Goal: Check status: Check status

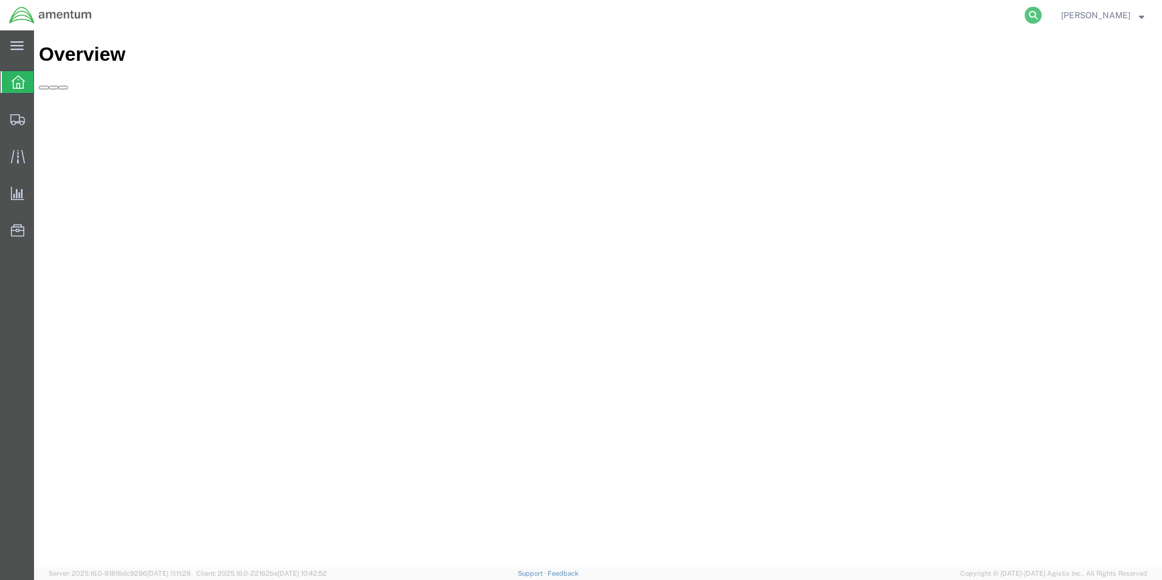
click at [1041, 13] on icon at bounding box center [1032, 15] width 17 height 17
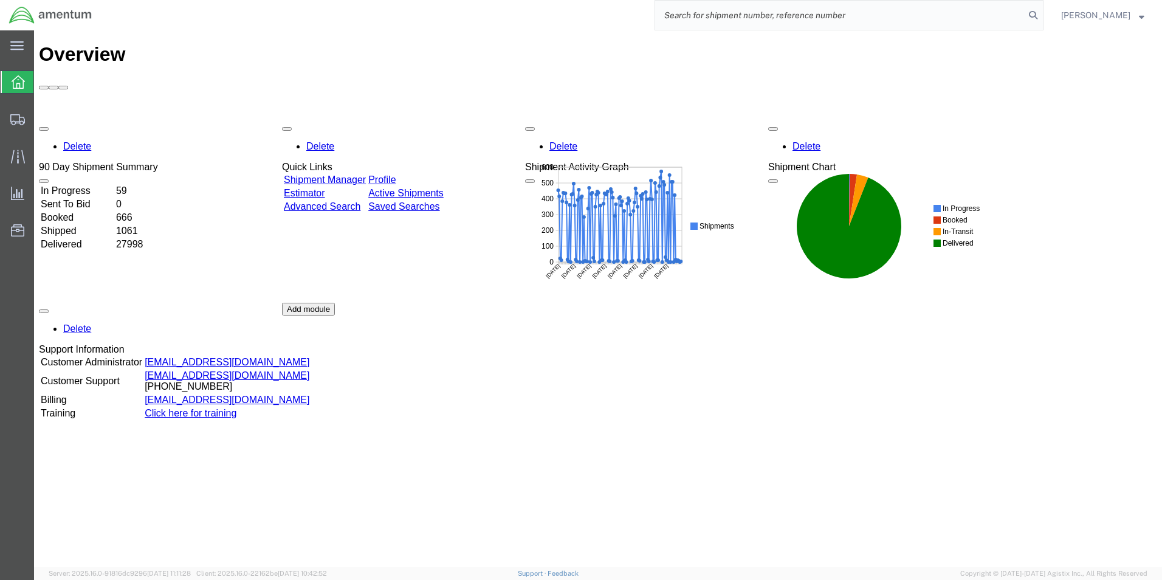
click at [903, 15] on input "search" at bounding box center [839, 15] width 369 height 29
paste input "91294124322"
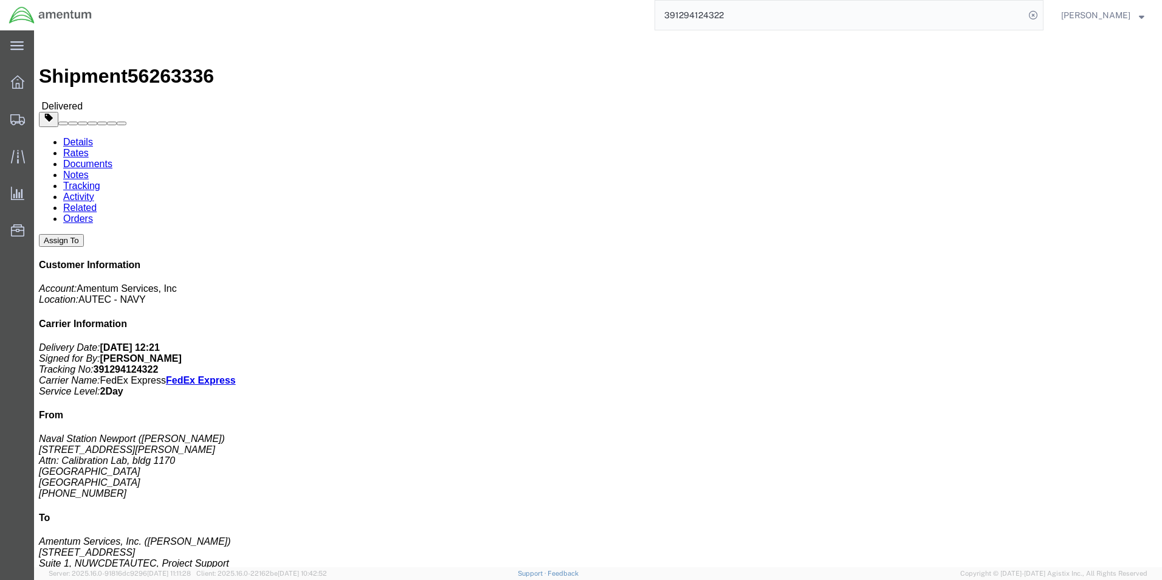
drag, startPoint x: 673, startPoint y: 154, endPoint x: 810, endPoint y: 158, distance: 137.3
click b "4732.C0.03RC.14090400.835E0000"
copy b "4732.C0.03RC.14090400.835E0000"
drag, startPoint x: 673, startPoint y: 158, endPoint x: 810, endPoint y: 154, distance: 137.3
click b "4732.C0.03RC.14090400.835E0000"
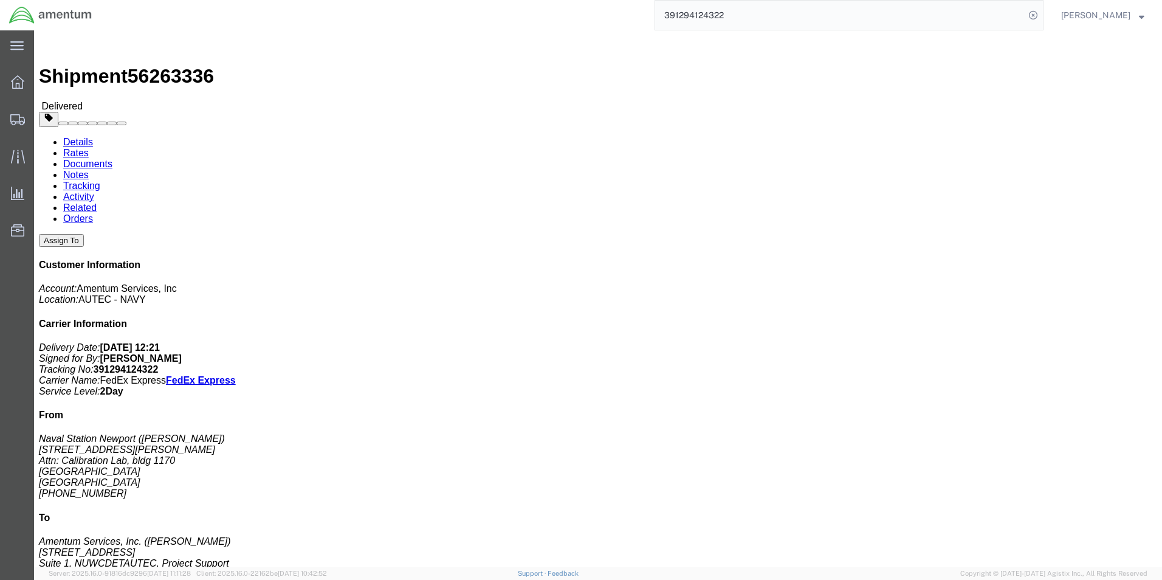
copy b "4732.C0.03RC.14090400.835E0000"
drag, startPoint x: 675, startPoint y: 259, endPoint x: 682, endPoint y: 251, distance: 10.3
click div "Leg 1 - Small Parcel"
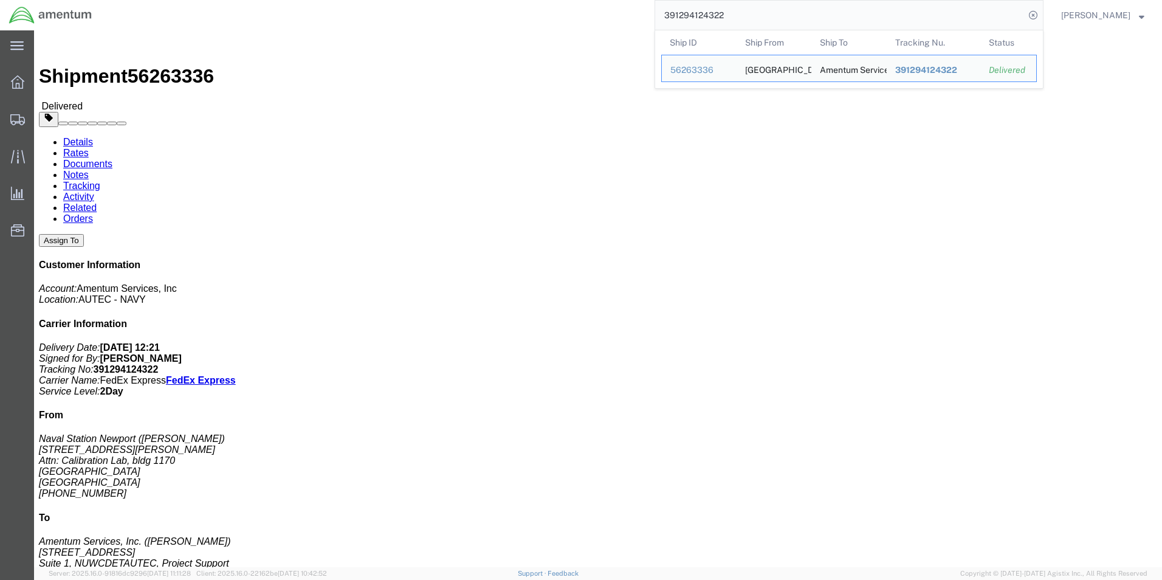
drag, startPoint x: 757, startPoint y: 15, endPoint x: 683, endPoint y: 12, distance: 73.6
click at [683, 12] on input "391294124322" at bounding box center [839, 15] width 369 height 29
paste input "421918616"
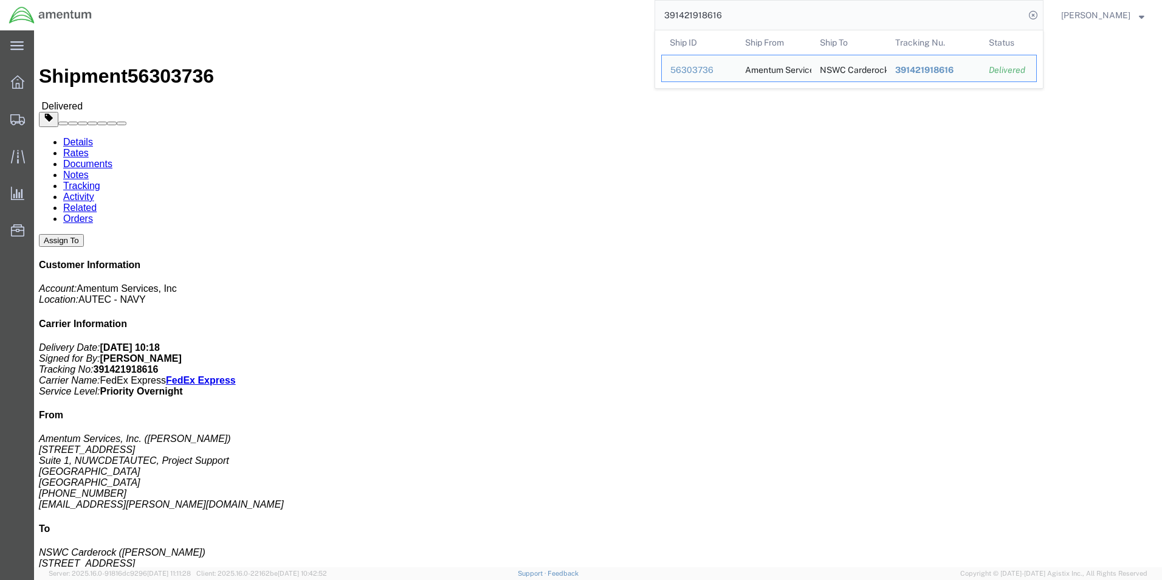
drag, startPoint x: 737, startPoint y: 143, endPoint x: 873, endPoint y: 139, distance: 136.1
click b "4732.C0.01QJ.14090400.835E0080"
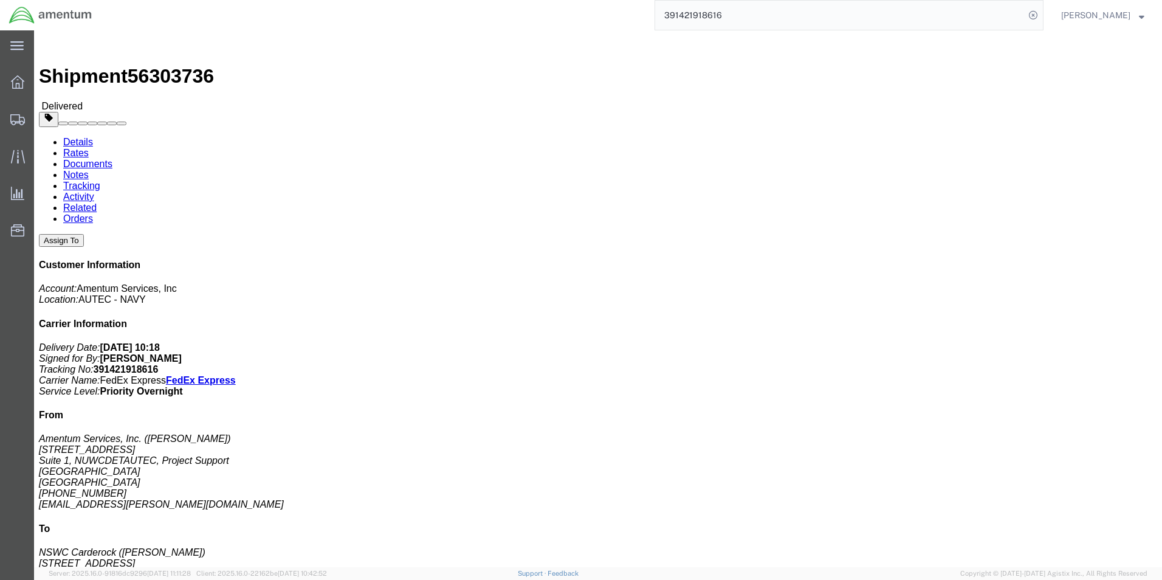
copy b "4732.C0.01QJ.14090400.835E0080"
drag, startPoint x: 739, startPoint y: 142, endPoint x: 873, endPoint y: 139, distance: 134.3
click b "4732.C0.01QJ.14090400.835E0080"
copy b "4732.C0.01QJ.14090400.835E0080"
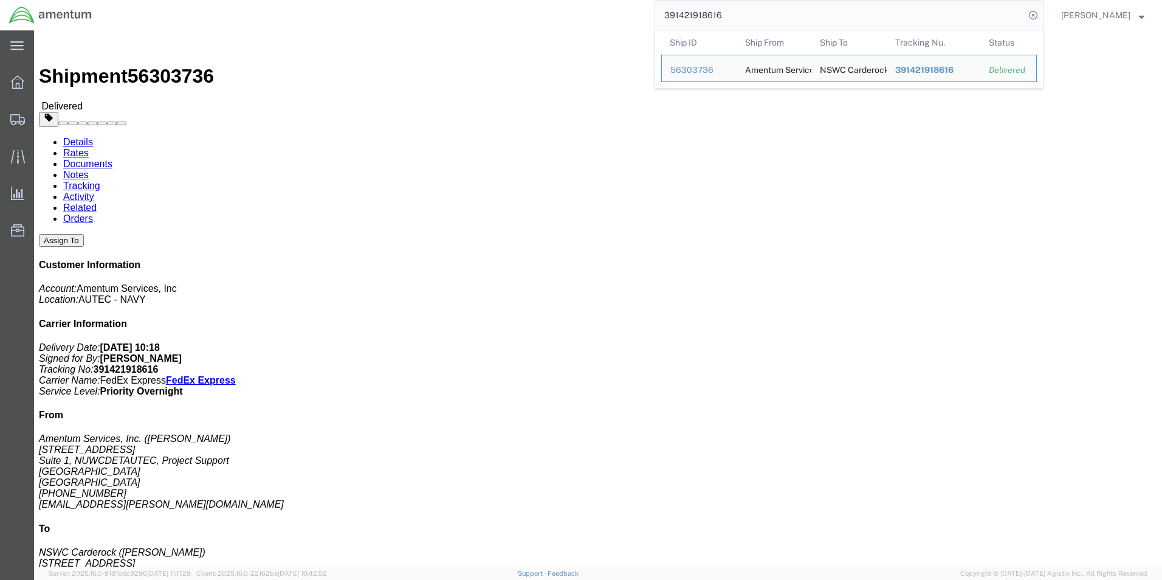
click at [748, 16] on input "391421918616" at bounding box center [839, 15] width 369 height 29
drag, startPoint x: 748, startPoint y: 15, endPoint x: 687, endPoint y: 13, distance: 61.4
click at [687, 13] on input "391421918616" at bounding box center [839, 15] width 369 height 29
click div "# 1 1 Case(s) Total weight: 46.00 LBS Tracking: 391421918616 Dimensions: L 25.0…"
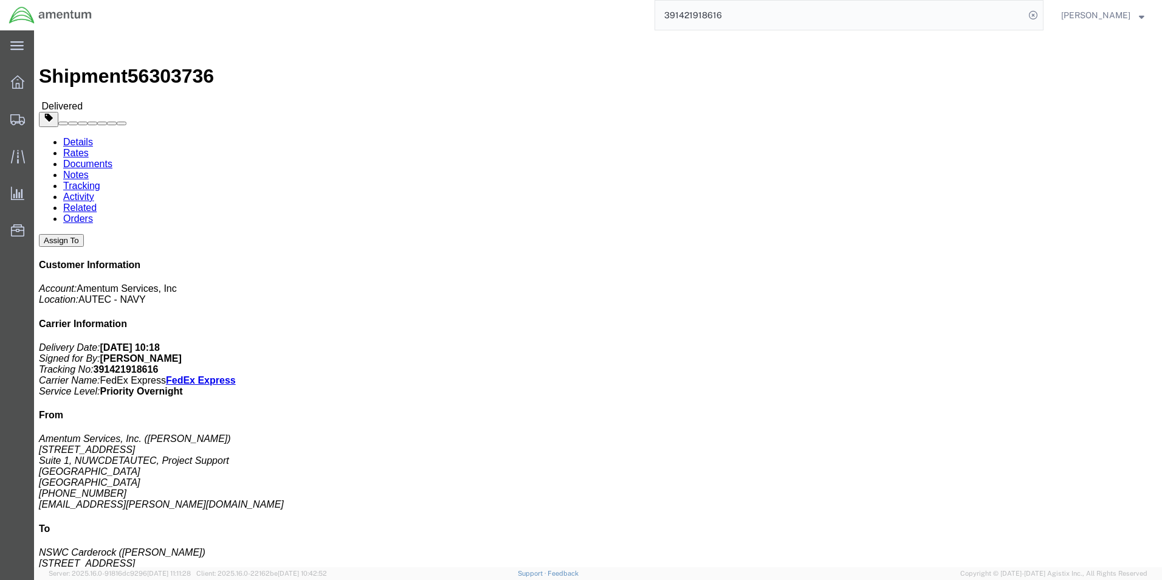
scroll to position [175, 0]
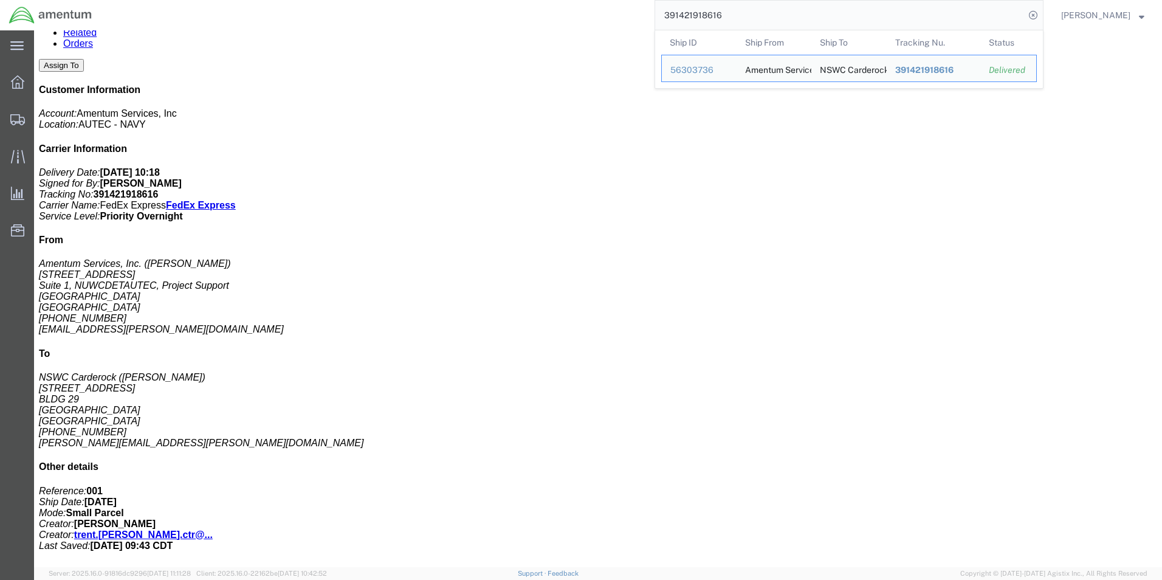
paste input "09630240"
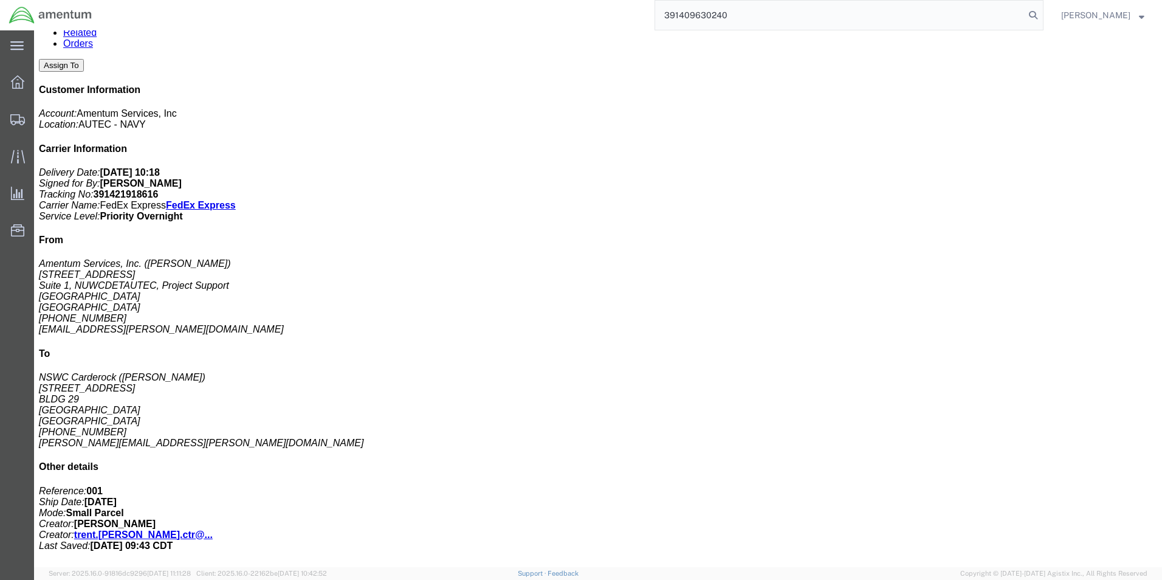
type input "391409630240"
